Goal: Transaction & Acquisition: Purchase product/service

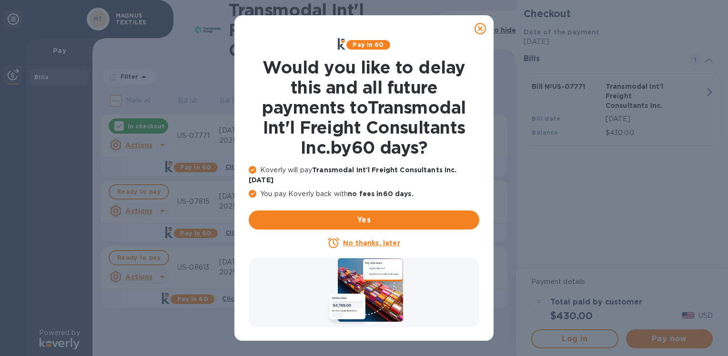
click at [481, 25] on icon at bounding box center [480, 28] width 11 height 11
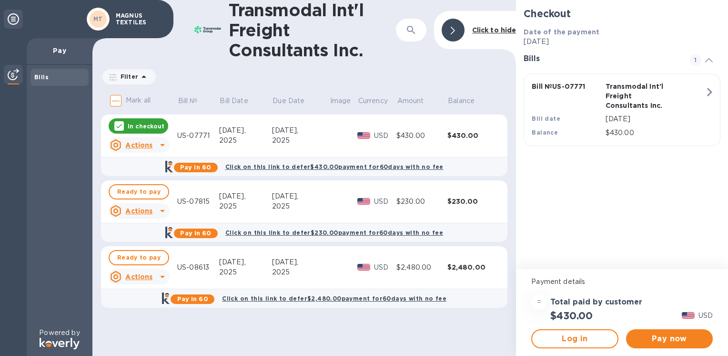
click at [114, 119] on div "In checkout" at bounding box center [139, 125] width 60 height 15
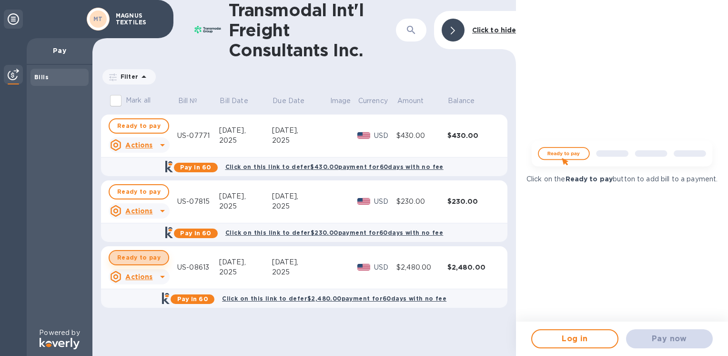
click at [144, 254] on span "Ready to pay" at bounding box center [138, 257] width 43 height 11
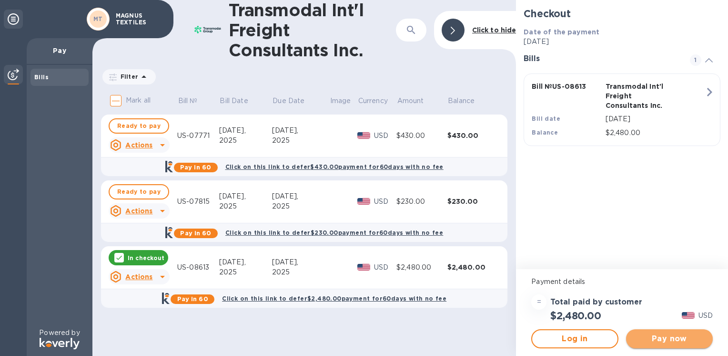
click at [662, 346] on button "Pay now" at bounding box center [669, 338] width 87 height 19
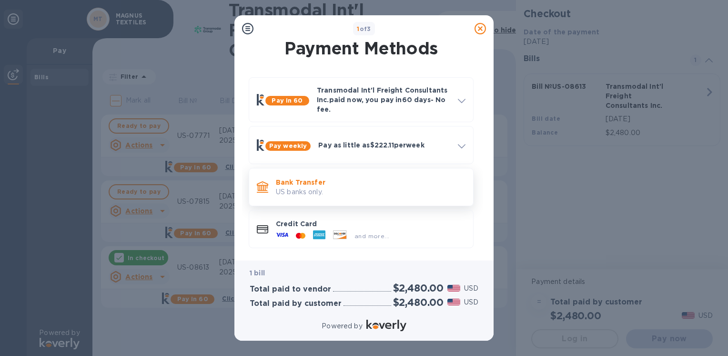
scroll to position [8, 0]
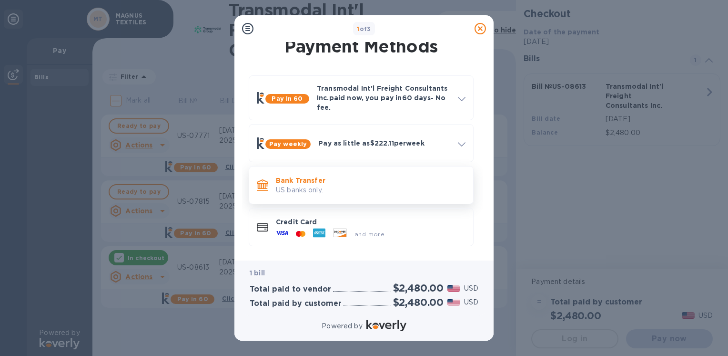
click at [350, 190] on p "US banks only." at bounding box center [371, 190] width 190 height 10
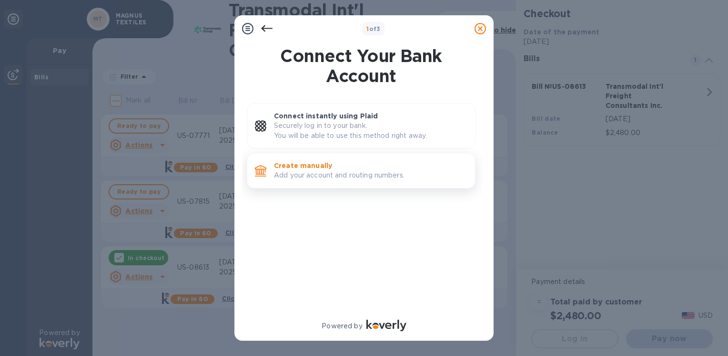
click at [349, 173] on p "Add your account and routing numbers." at bounding box center [371, 175] width 194 height 10
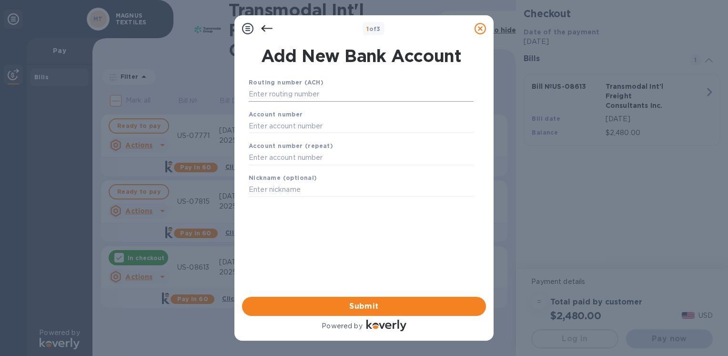
click at [319, 96] on input "text" at bounding box center [361, 94] width 225 height 14
click at [330, 231] on div "Routing number (ACH) Account number Account number (repeat) Nickname (optional)…" at bounding box center [361, 175] width 244 height 210
click at [298, 96] on input "text" at bounding box center [361, 94] width 225 height 14
click at [288, 94] on input "text" at bounding box center [361, 94] width 225 height 14
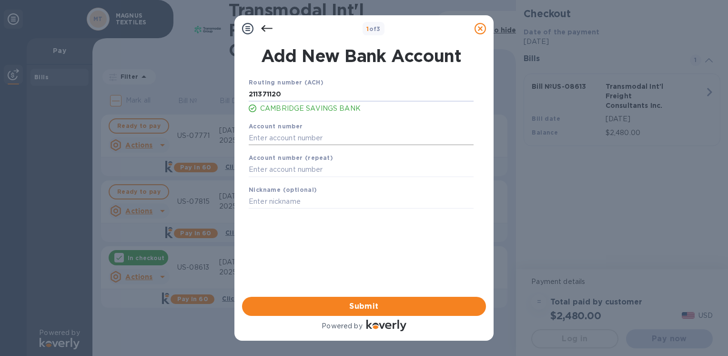
type input "211371120"
click at [304, 136] on input "text" at bounding box center [361, 138] width 225 height 14
type input "11093028"
click at [291, 170] on input "text" at bounding box center [361, 170] width 225 height 14
type input "11093028"
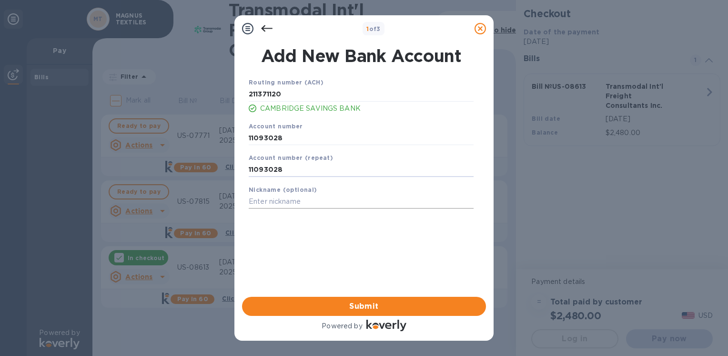
click at [298, 204] on input "text" at bounding box center [361, 201] width 225 height 14
type input "[PERSON_NAME]"
click at [326, 303] on span "Submit" at bounding box center [364, 305] width 229 height 11
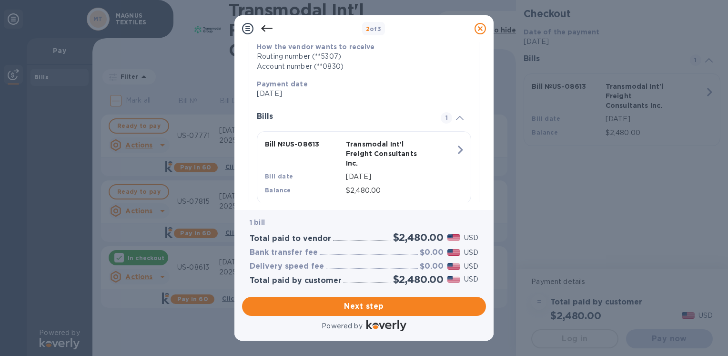
scroll to position [193, 0]
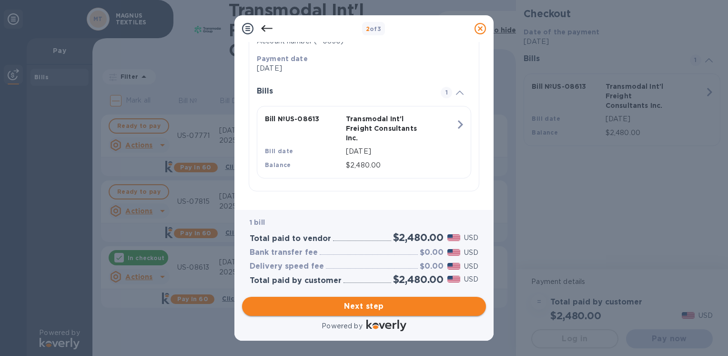
click at [334, 311] on span "Next step" at bounding box center [364, 305] width 229 height 11
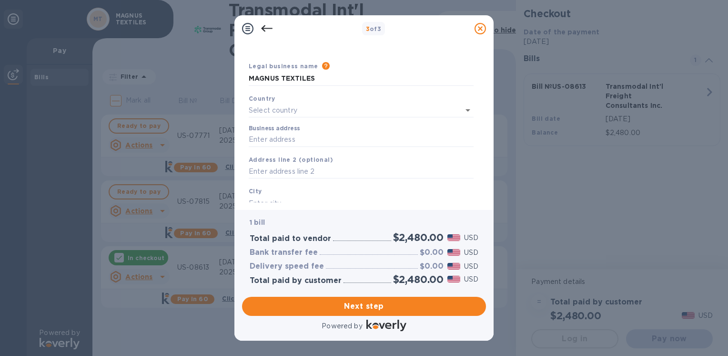
scroll to position [0, 0]
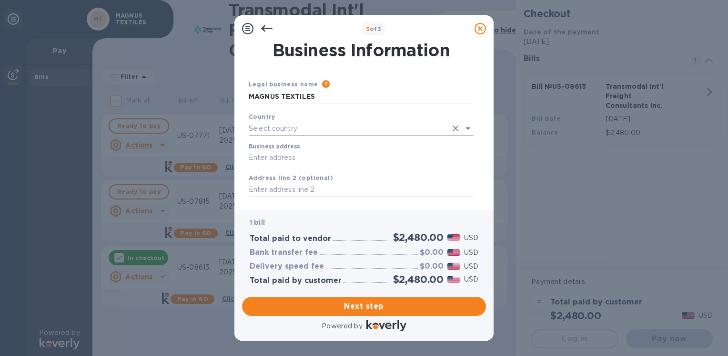
click at [276, 127] on input "text" at bounding box center [348, 129] width 198 height 14
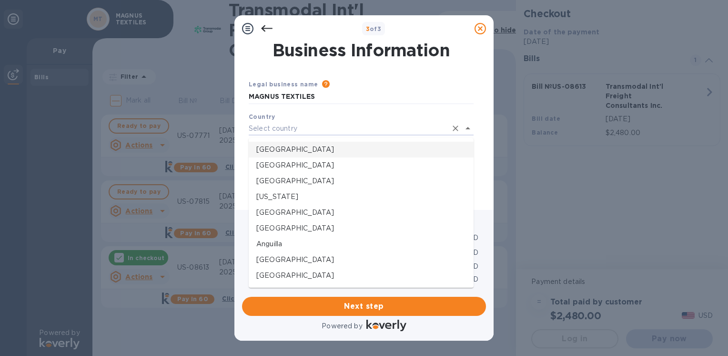
click at [278, 149] on p "[GEOGRAPHIC_DATA]" at bounding box center [361, 149] width 210 height 10
type input "[GEOGRAPHIC_DATA]"
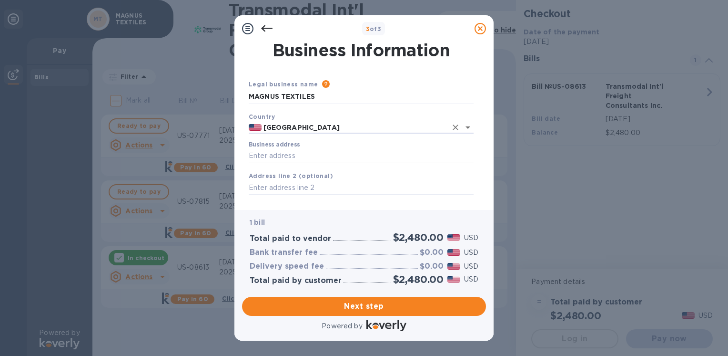
click at [279, 155] on input "Business address" at bounding box center [361, 156] width 225 height 14
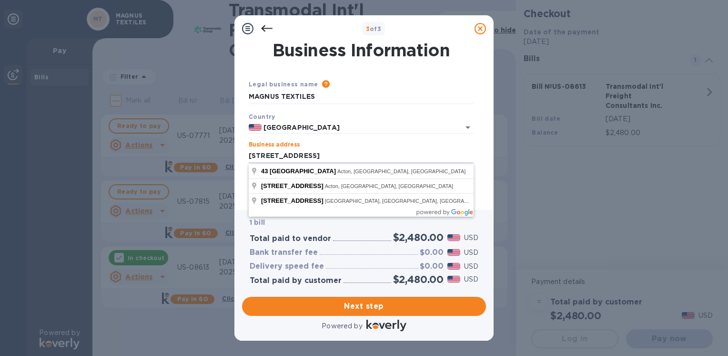
scroll to position [48, 0]
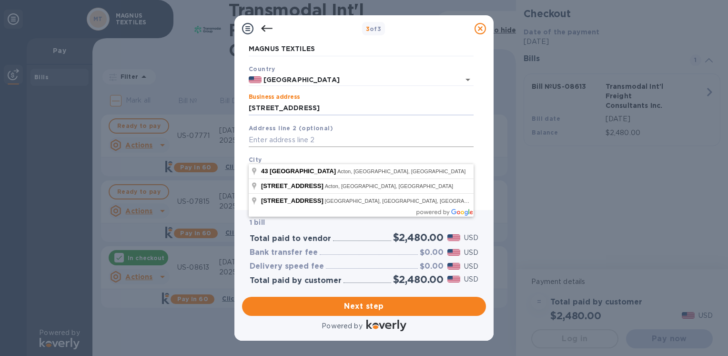
click at [287, 140] on input "text" at bounding box center [361, 140] width 225 height 14
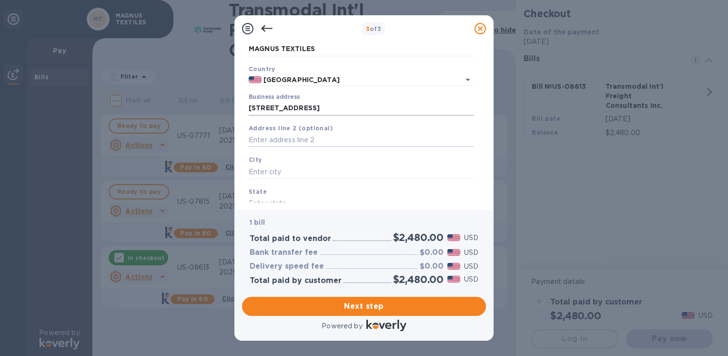
click at [315, 110] on input "[STREET_ADDRESS]" at bounding box center [361, 108] width 225 height 14
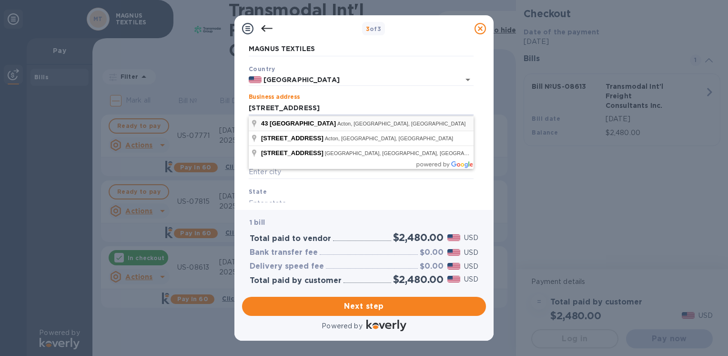
type input "[STREET_ADDRESS]"
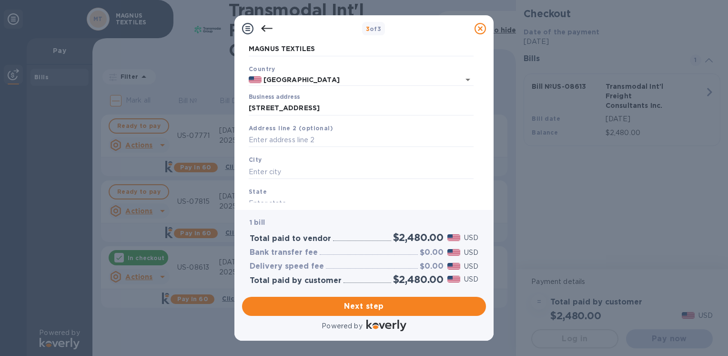
type input "Acton"
type input "MA"
type input "01720"
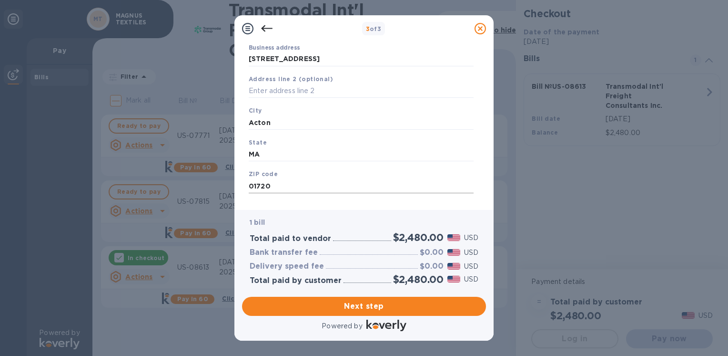
scroll to position [112, 0]
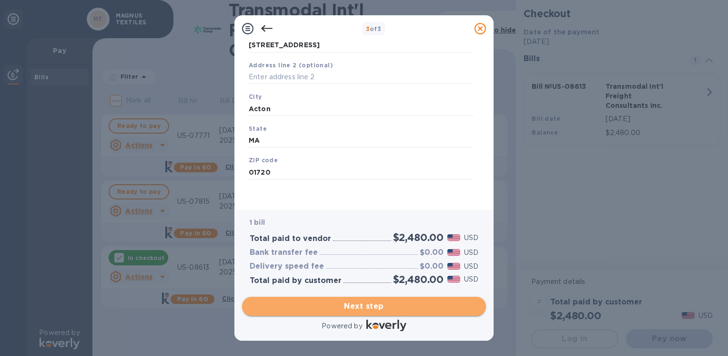
click at [305, 309] on span "Next step" at bounding box center [364, 305] width 229 height 11
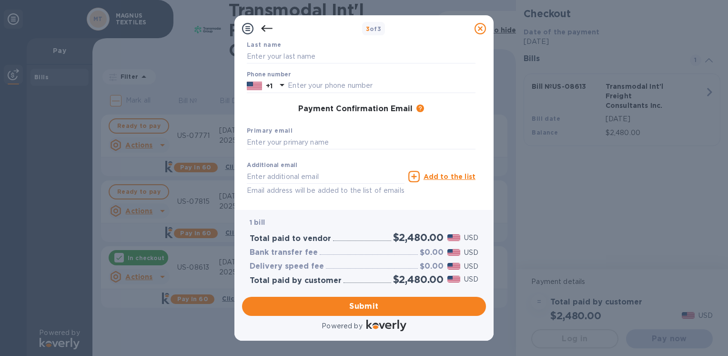
scroll to position [0, 0]
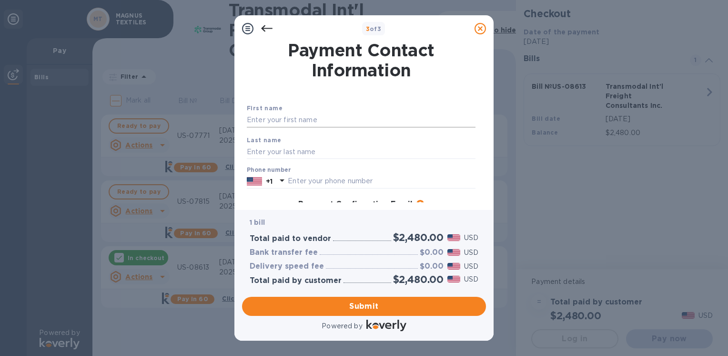
click at [274, 123] on input "text" at bounding box center [361, 120] width 229 height 14
click at [273, 122] on input "text" at bounding box center [361, 120] width 229 height 14
click at [273, 127] on div "First name [PERSON_NAME]" at bounding box center [361, 115] width 236 height 32
type input "Shash"
click at [279, 150] on input "text" at bounding box center [361, 151] width 229 height 14
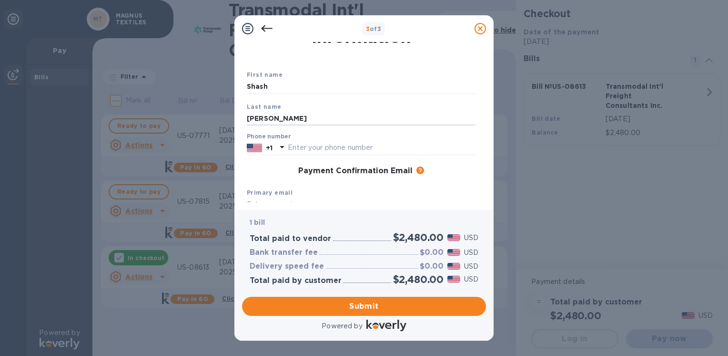
scroll to position [48, 0]
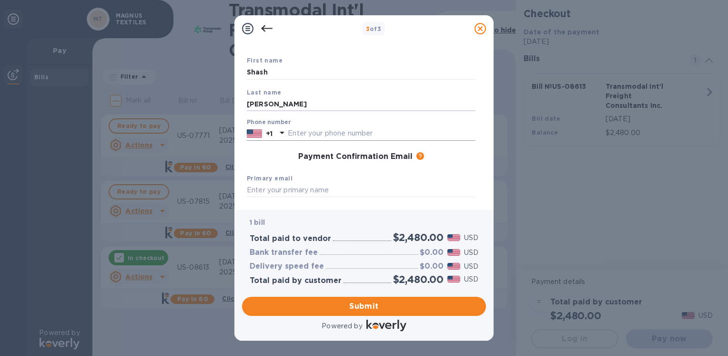
type input "[PERSON_NAME]"
click at [319, 134] on input "text" at bounding box center [382, 133] width 188 height 14
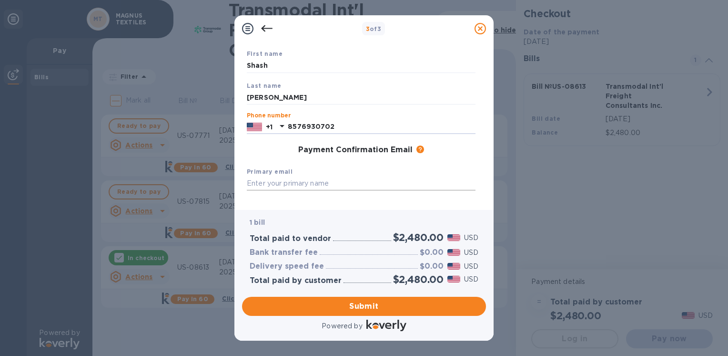
scroll to position [95, 0]
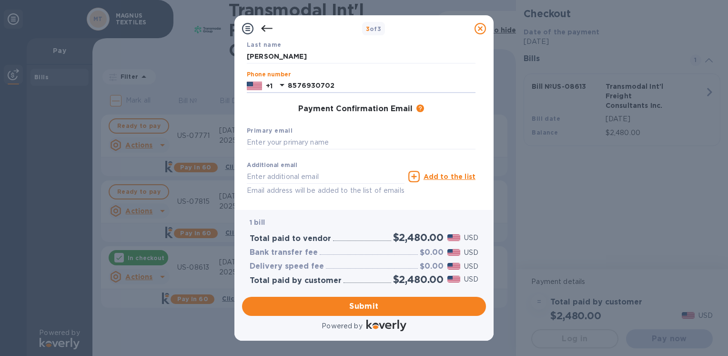
type input "8576930702"
click at [312, 134] on div "Primary email" at bounding box center [361, 138] width 236 height 32
click at [315, 143] on input "text" at bounding box center [361, 142] width 229 height 14
type input "[EMAIL_ADDRESS][DOMAIN_NAME]"
click at [362, 160] on div "Additional email Email address will be added to the list of emails" at bounding box center [326, 176] width 162 height 43
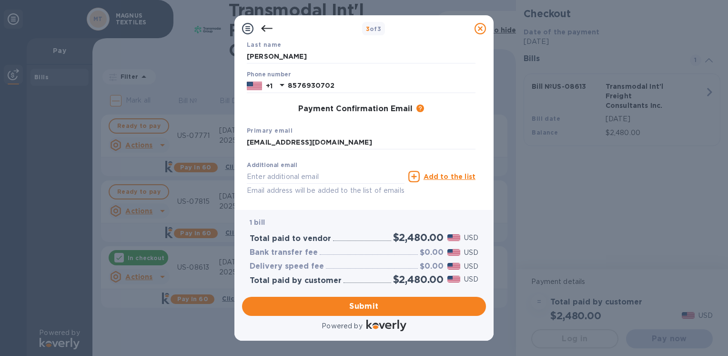
scroll to position [133, 0]
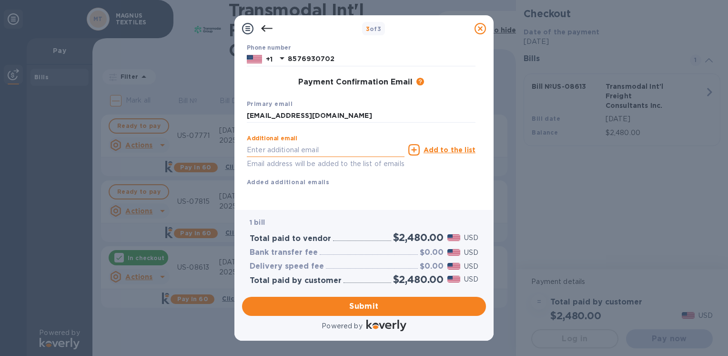
click at [284, 143] on input "text" at bounding box center [326, 150] width 158 height 14
type input "[EMAIL_ADDRESS][DOMAIN_NAME]"
click at [376, 186] on div "First name Shash Last name [PERSON_NAME] Phone number [PHONE_NUMBER] Payment Co…" at bounding box center [361, 91] width 229 height 221
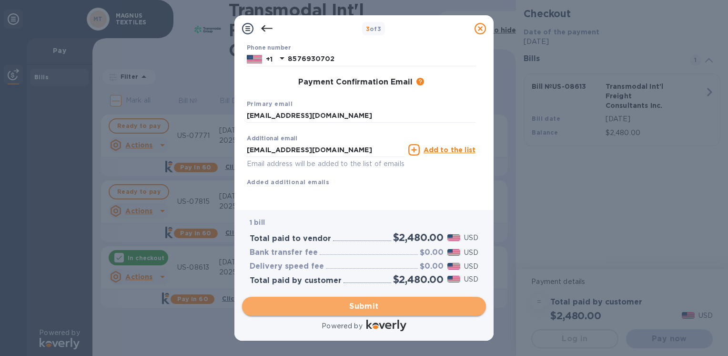
click at [311, 304] on span "Submit" at bounding box center [364, 305] width 229 height 11
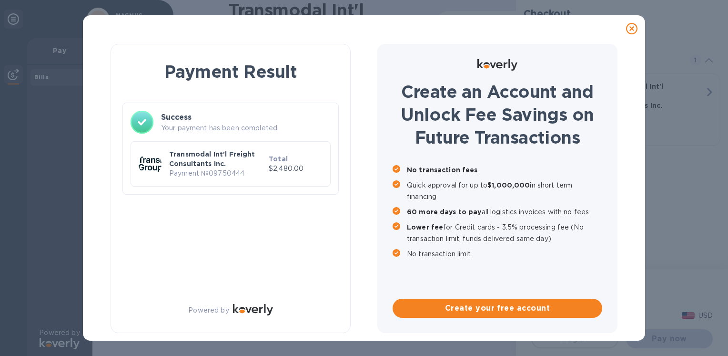
scroll to position [0, 0]
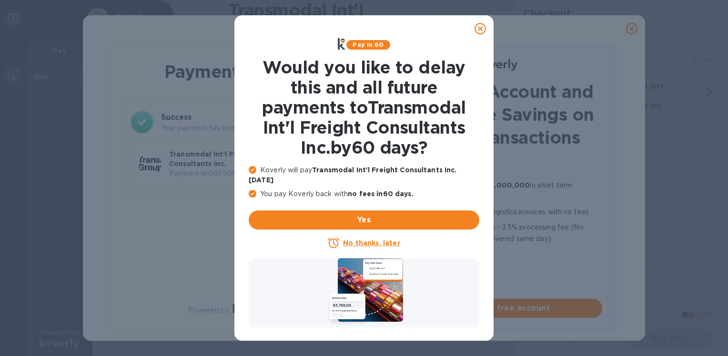
click at [350, 239] on u "No thanks, later" at bounding box center [371, 243] width 57 height 8
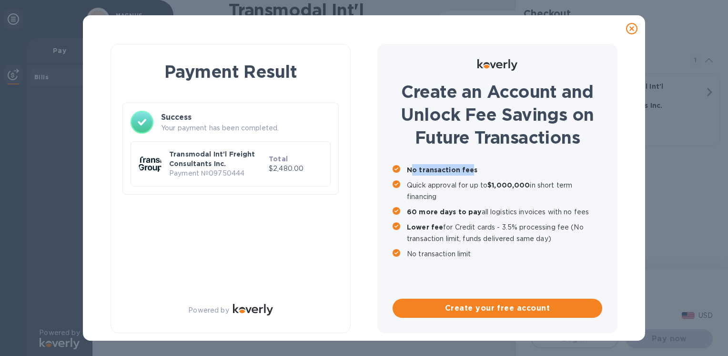
drag, startPoint x: 414, startPoint y: 167, endPoint x: 471, endPoint y: 170, distance: 57.3
click at [471, 170] on b "No transaction fees" at bounding box center [442, 170] width 71 height 8
drag, startPoint x: 471, startPoint y: 170, endPoint x: 504, endPoint y: 173, distance: 33.1
click at [503, 171] on p "No transaction fees" at bounding box center [504, 169] width 195 height 11
click at [606, 206] on div "Create an Account and Unlock Fee Savings on Future Transactions No transaction …" at bounding box center [497, 188] width 240 height 289
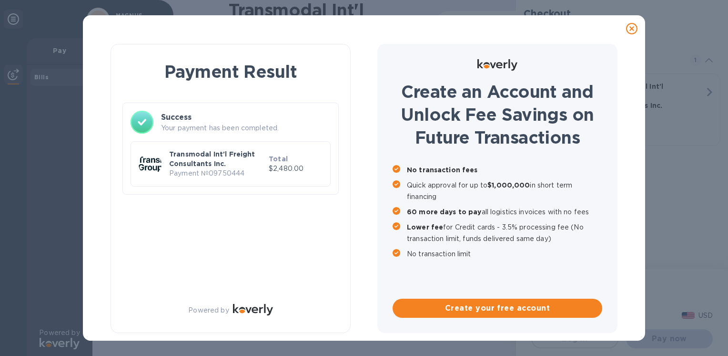
drag, startPoint x: 606, startPoint y: 206, endPoint x: 585, endPoint y: 168, distance: 43.1
click at [585, 168] on p "No transaction fees" at bounding box center [504, 169] width 195 height 11
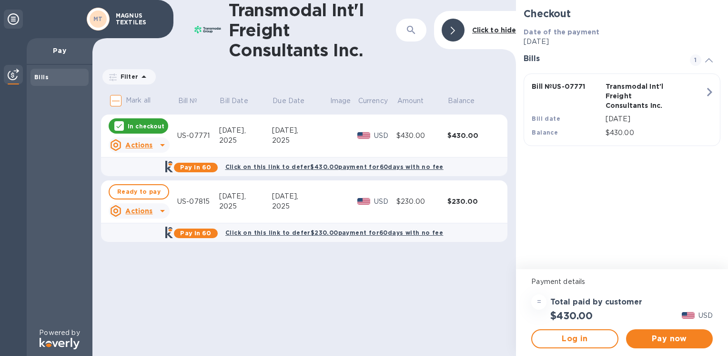
click at [108, 14] on div "MT" at bounding box center [98, 19] width 23 height 23
click at [102, 18] on b "MT" at bounding box center [98, 18] width 10 height 7
click at [11, 15] on icon at bounding box center [13, 18] width 11 height 11
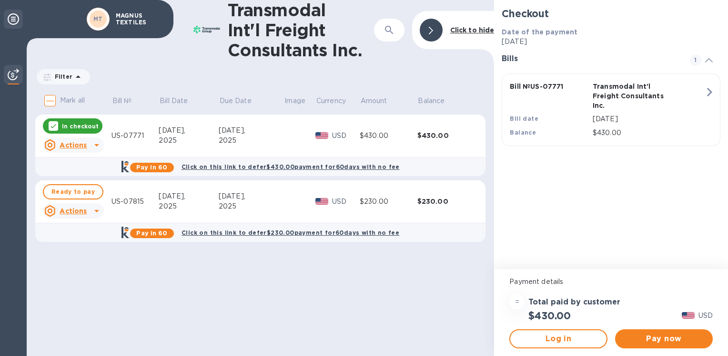
click at [15, 18] on icon at bounding box center [13, 18] width 11 height 11
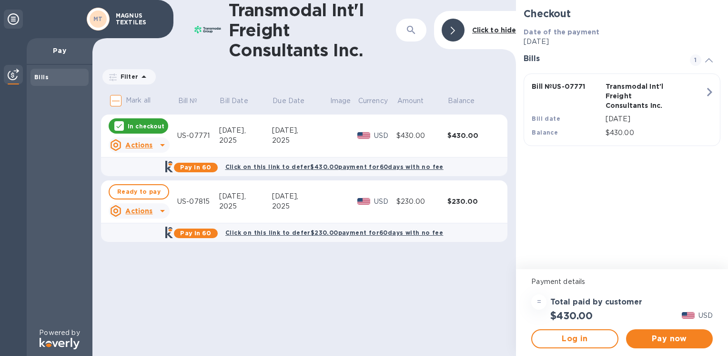
click at [454, 27] on icon at bounding box center [453, 31] width 4 height 8
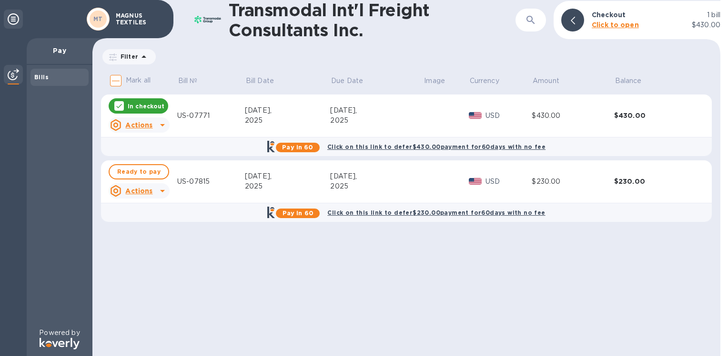
click at [93, 20] on b "MT" at bounding box center [98, 18] width 10 height 7
click at [124, 20] on p "MAGNUS TEXTILES" at bounding box center [140, 18] width 48 height 13
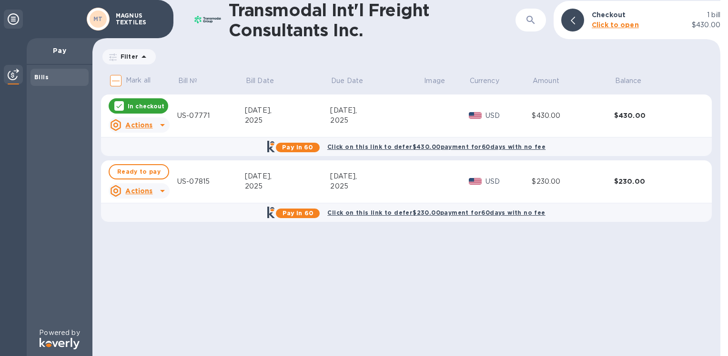
click at [164, 130] on icon at bounding box center [162, 124] width 11 height 11
click at [145, 161] on b "Open bill" at bounding box center [151, 164] width 32 height 8
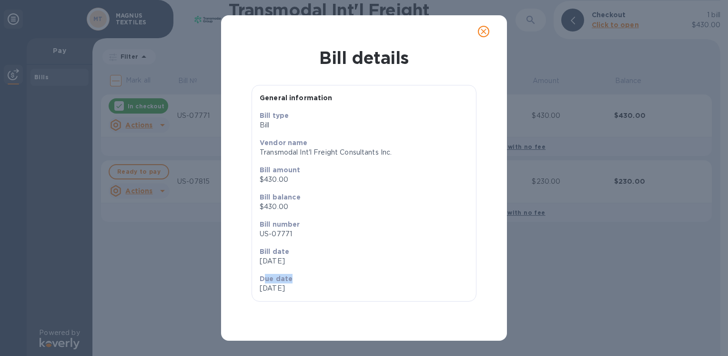
drag, startPoint x: 264, startPoint y: 281, endPoint x: 299, endPoint y: 281, distance: 35.3
click at [299, 281] on p "Due date" at bounding box center [310, 279] width 101 height 10
drag, startPoint x: 299, startPoint y: 281, endPoint x: 341, endPoint y: 279, distance: 42.0
click at [341, 279] on p "Due date" at bounding box center [310, 279] width 101 height 10
click at [487, 33] on icon "close" at bounding box center [484, 32] width 10 height 10
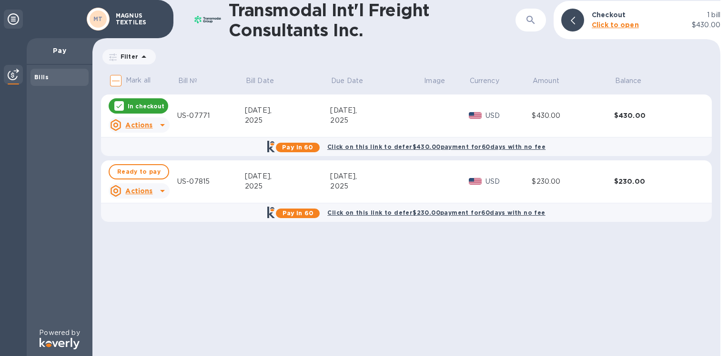
click at [14, 22] on icon at bounding box center [13, 18] width 11 height 11
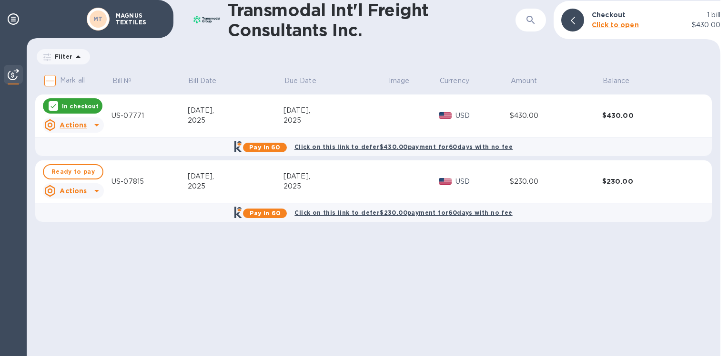
click at [135, 22] on p "MAGNUS TEXTILES" at bounding box center [140, 18] width 48 height 13
click at [102, 11] on div "MT" at bounding box center [98, 19] width 23 height 23
click at [95, 15] on span "MT" at bounding box center [98, 19] width 10 height 10
click at [95, 16] on b "MT" at bounding box center [98, 18] width 10 height 7
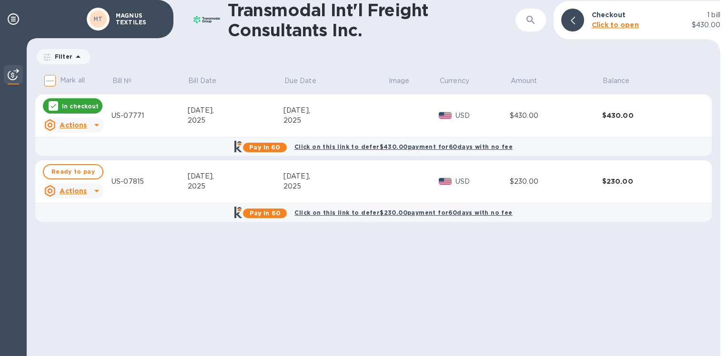
click at [95, 16] on b "MT" at bounding box center [98, 18] width 10 height 7
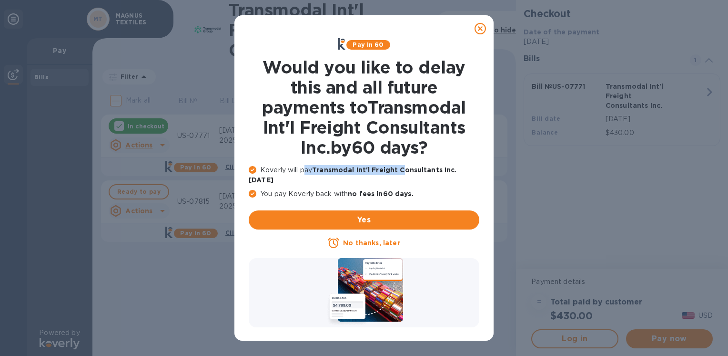
drag, startPoint x: 305, startPoint y: 165, endPoint x: 407, endPoint y: 165, distance: 102.0
click at [407, 165] on p "Koverly will pay Transmodal Int'l Freight Consultants Inc. today" at bounding box center [364, 175] width 231 height 20
drag, startPoint x: 407, startPoint y: 165, endPoint x: 433, endPoint y: 173, distance: 27.6
click at [433, 172] on b "Transmodal Int'l Freight Consultants Inc. today" at bounding box center [353, 175] width 208 height 18
click at [365, 214] on span "Yes" at bounding box center [363, 219] width 215 height 11
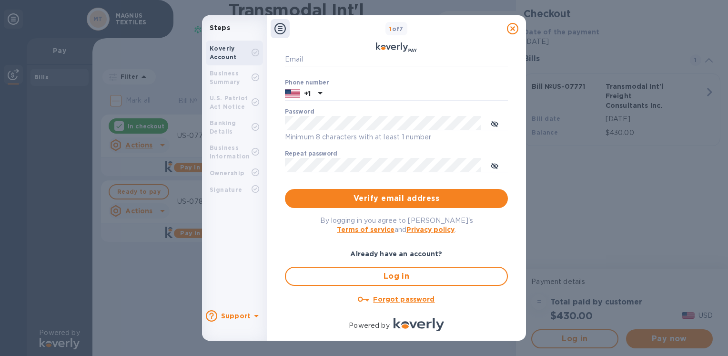
scroll to position [130, 0]
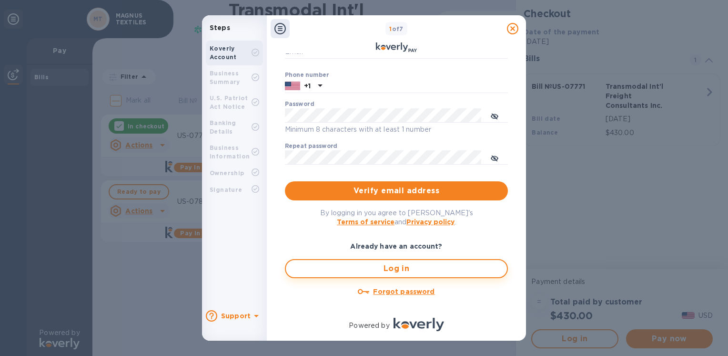
type input "shash@magnustextile.com"
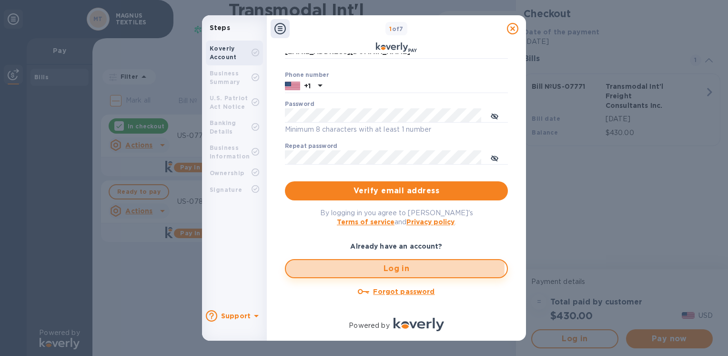
click at [387, 267] on span "Log in" at bounding box center [397, 268] width 206 height 11
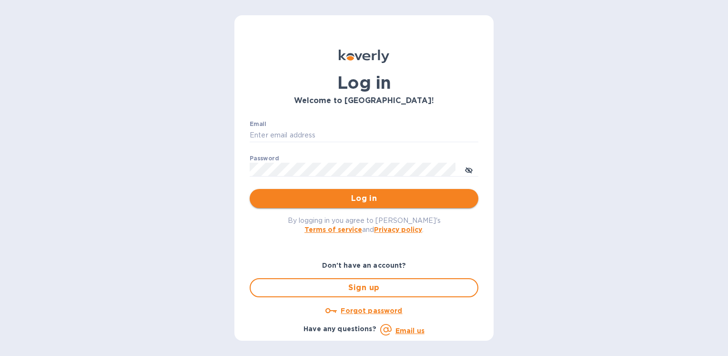
type input "shash@magnustextile.com"
click at [464, 173] on button "toggle password visibility" at bounding box center [468, 169] width 19 height 19
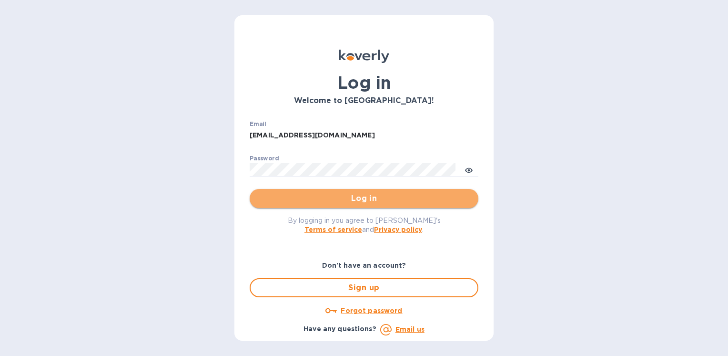
click at [340, 197] on span "Log in" at bounding box center [364, 198] width 214 height 11
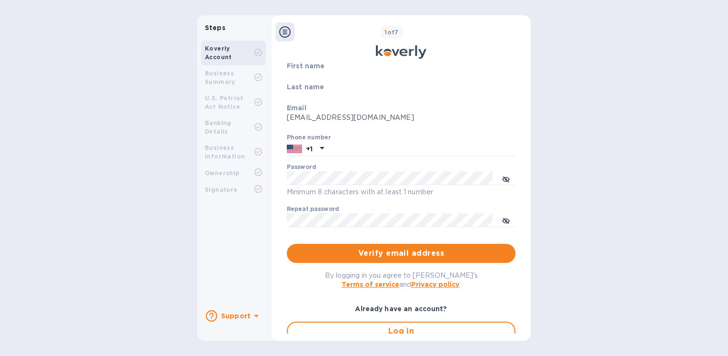
scroll to position [84, 0]
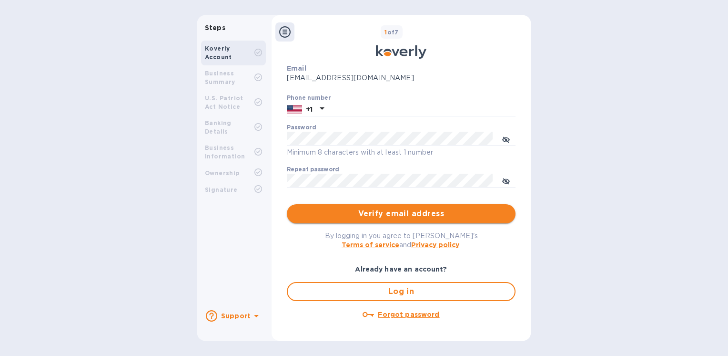
click at [403, 212] on span "Verify email address" at bounding box center [402, 213] width 214 height 11
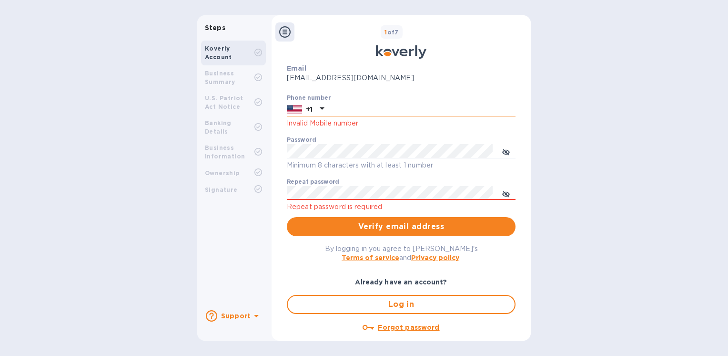
click at [378, 107] on input "text" at bounding box center [422, 109] width 188 height 14
click at [366, 109] on input "text" at bounding box center [422, 109] width 188 height 14
type input "8576930702"
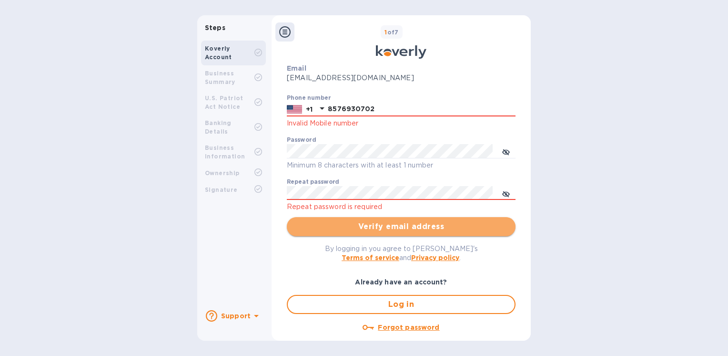
click at [296, 231] on span "Verify email address" at bounding box center [402, 226] width 214 height 11
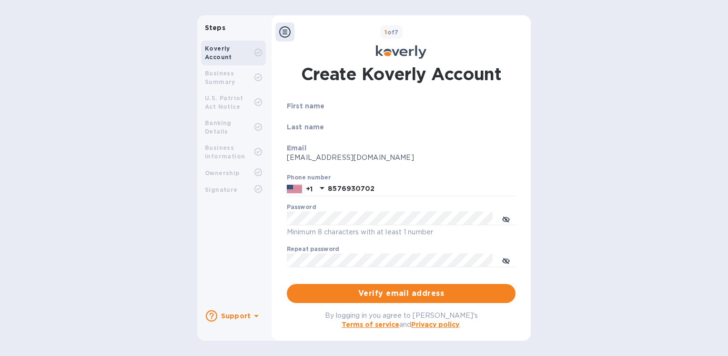
scroll to position [0, 0]
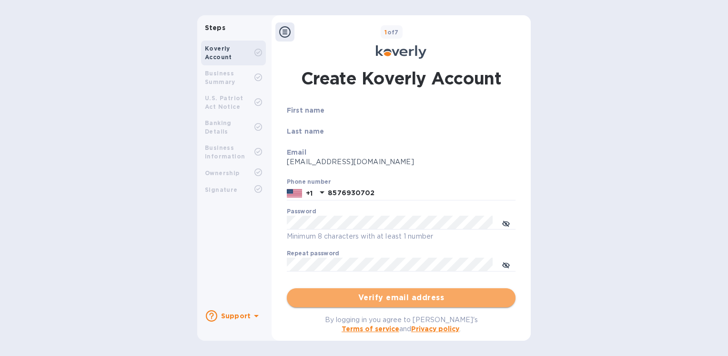
click at [346, 291] on button "Verify email address" at bounding box center [401, 297] width 229 height 19
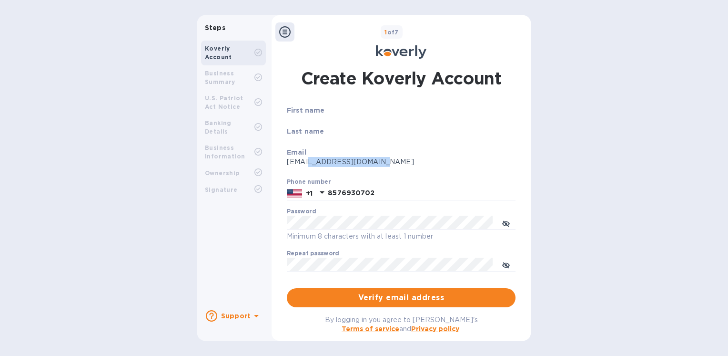
drag, startPoint x: 303, startPoint y: 160, endPoint x: 395, endPoint y: 161, distance: 92.0
click at [395, 161] on p "shash@magnustextile.com" at bounding box center [401, 162] width 229 height 10
drag, startPoint x: 395, startPoint y: 161, endPoint x: 342, endPoint y: 160, distance: 53.4
click at [342, 160] on p "shash@magnustextile.com" at bounding box center [401, 162] width 229 height 10
click at [307, 160] on p "shash@magnustextile.com" at bounding box center [401, 162] width 229 height 10
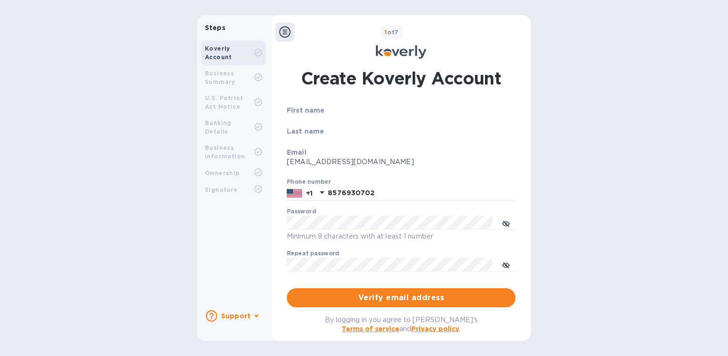
click at [566, 163] on div "Steps Koverly Account Business Summary U.S. Patriot Act Notice Banking Details …" at bounding box center [364, 177] width 728 height 325
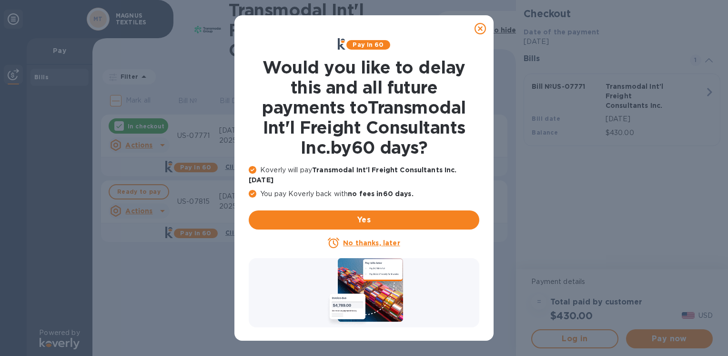
click at [477, 28] on icon at bounding box center [480, 28] width 11 height 11
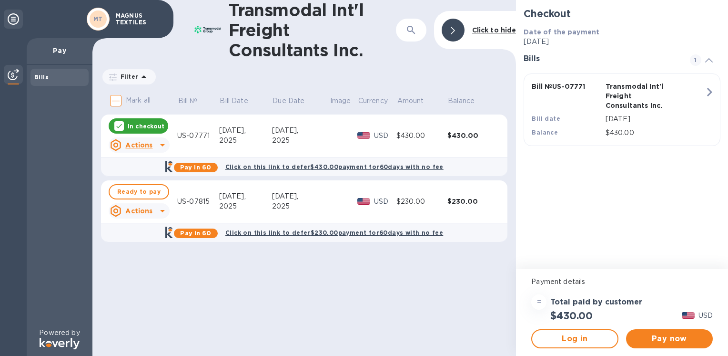
click at [450, 33] on div at bounding box center [453, 30] width 23 height 23
